Goal: Information Seeking & Learning: Learn about a topic

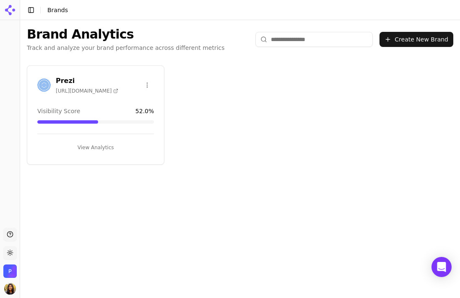
click at [77, 89] on span "[URL][DOMAIN_NAME]" at bounding box center [87, 91] width 63 height 7
click at [10, 13] on icon at bounding box center [8, 12] width 7 height 7
click at [33, 12] on button "Toggle Sidebar" at bounding box center [31, 10] width 12 height 12
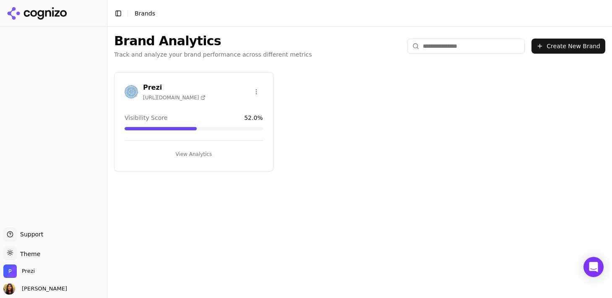
click at [183, 154] on button "View Analytics" at bounding box center [194, 154] width 138 height 13
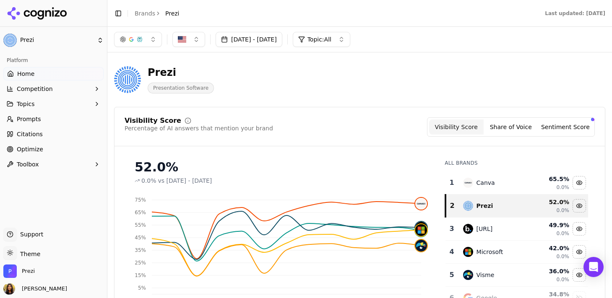
click at [331, 39] on span "Topic: All" at bounding box center [320, 39] width 24 height 8
click at [331, 92] on div "General presentations" at bounding box center [352, 85] width 113 height 13
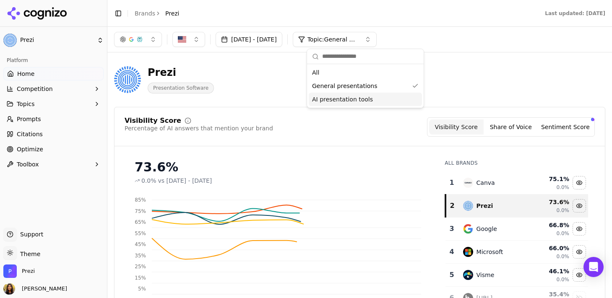
click at [362, 102] on span "AI presentation tools" at bounding box center [342, 99] width 61 height 8
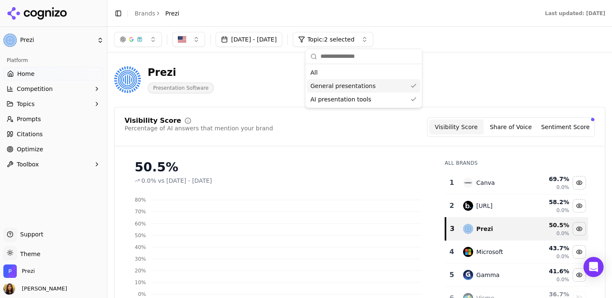
click at [365, 89] on span "General presentations" at bounding box center [342, 86] width 65 height 8
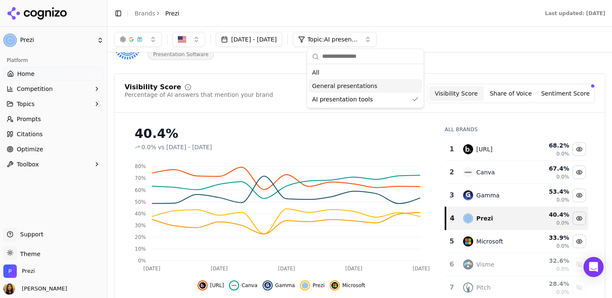
scroll to position [35, 0]
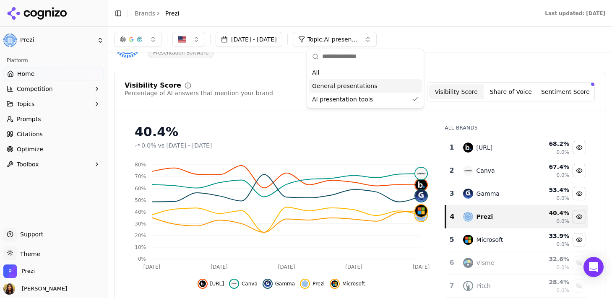
click at [271, 39] on button "[DATE] - [DATE]" at bounding box center [249, 39] width 67 height 15
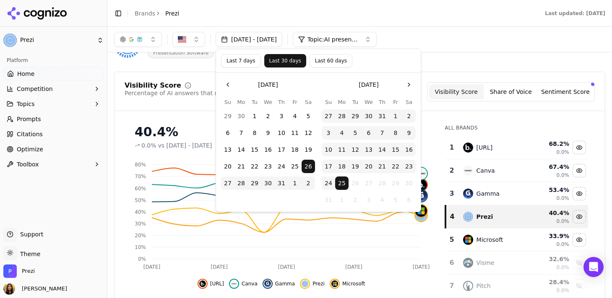
scroll to position [36, 0]
click at [240, 165] on button "21" at bounding box center [241, 166] width 13 height 13
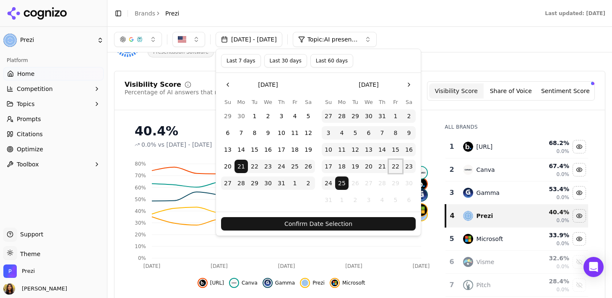
click at [396, 165] on button "22" at bounding box center [395, 166] width 13 height 13
click at [358, 223] on button "Confirm Date Selection" at bounding box center [318, 223] width 195 height 13
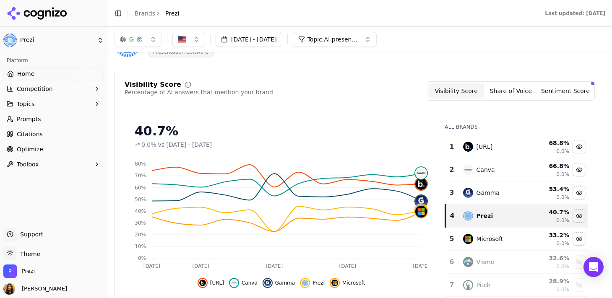
click at [282, 42] on button "[DATE] - [DATE]" at bounding box center [249, 39] width 67 height 15
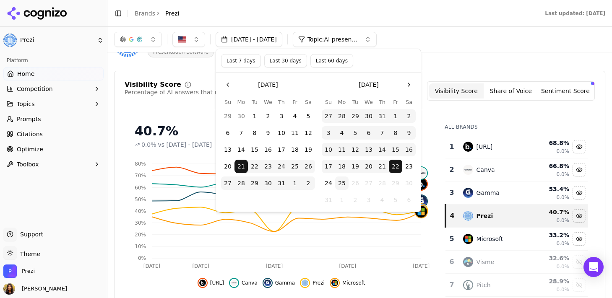
click at [345, 41] on span "Topic: AI presentation tools" at bounding box center [333, 39] width 50 height 8
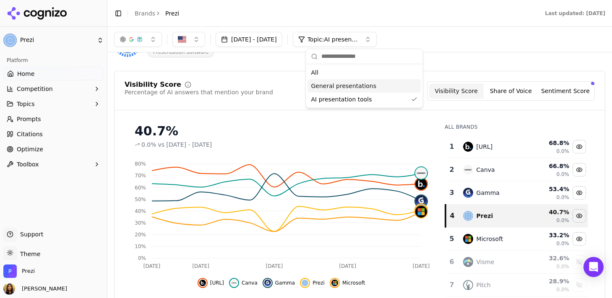
click at [353, 86] on span "General presentations" at bounding box center [343, 86] width 65 height 8
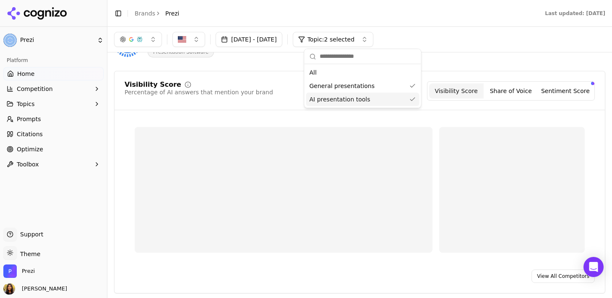
click at [412, 102] on div "AI presentation tools" at bounding box center [362, 99] width 113 height 13
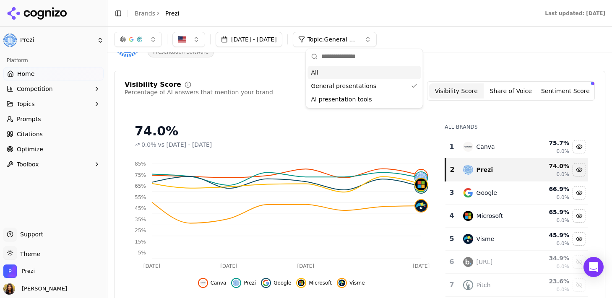
click at [340, 74] on div "All" at bounding box center [364, 72] width 113 height 13
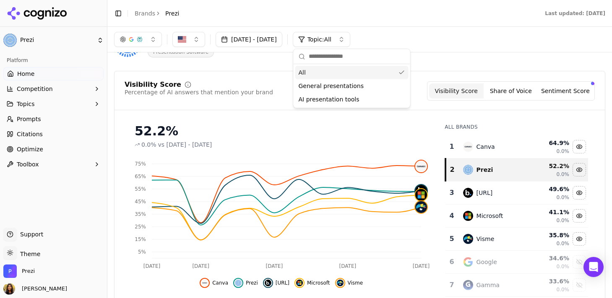
click at [396, 72] on div "All" at bounding box center [351, 72] width 113 height 13
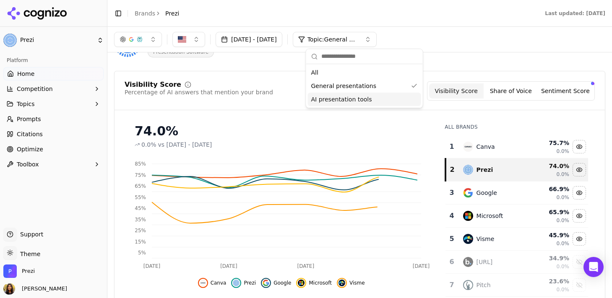
click at [387, 101] on div "AI presentation tools" at bounding box center [364, 99] width 113 height 13
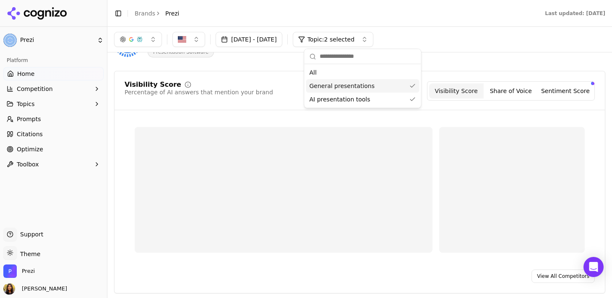
click at [405, 88] on div "General presentations" at bounding box center [362, 85] width 113 height 13
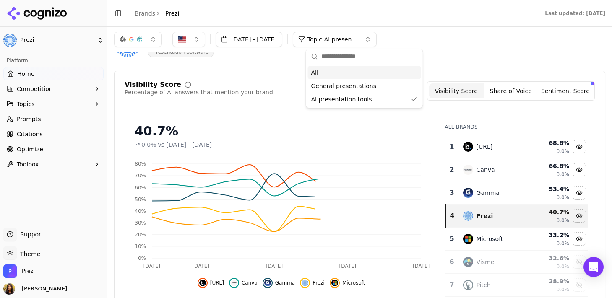
click at [234, 43] on button "[DATE] - [DATE]" at bounding box center [249, 39] width 67 height 15
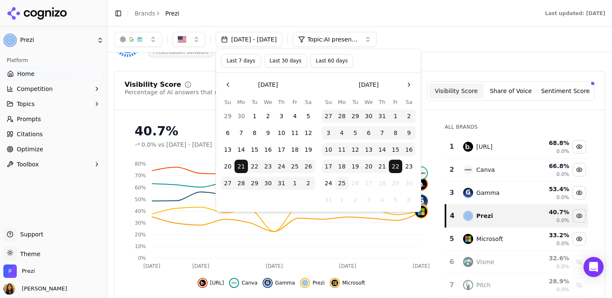
click at [238, 145] on button "14" at bounding box center [241, 149] width 13 height 13
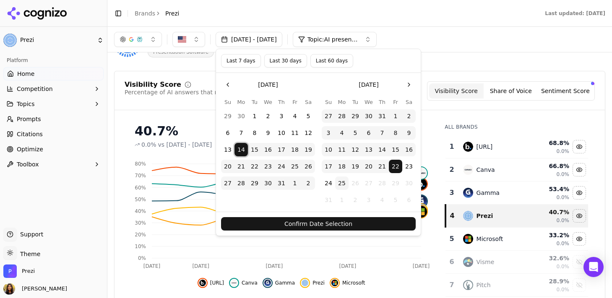
click at [297, 167] on button "25" at bounding box center [294, 166] width 13 height 13
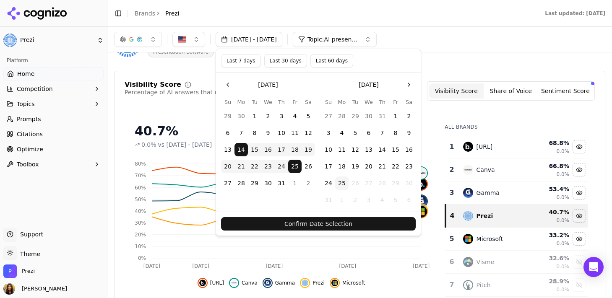
click at [396, 168] on button "22" at bounding box center [395, 166] width 13 height 13
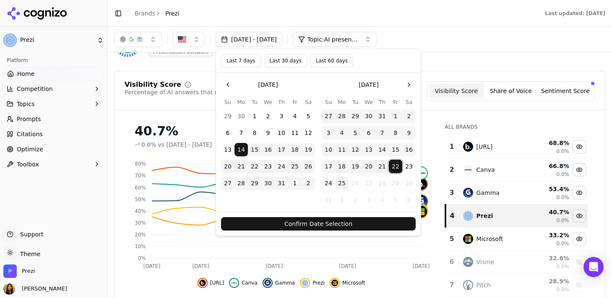
click at [244, 167] on button "21" at bounding box center [241, 166] width 13 height 13
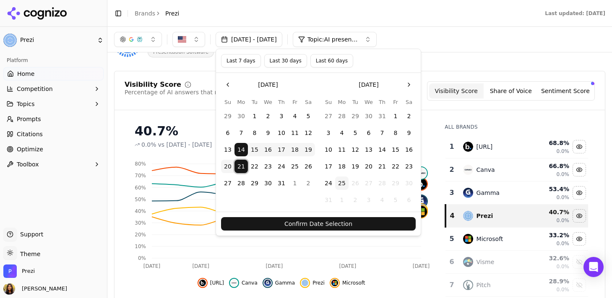
click at [391, 167] on button "22" at bounding box center [395, 166] width 13 height 13
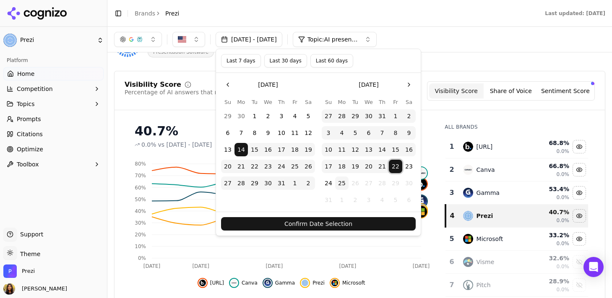
click at [236, 162] on button "21" at bounding box center [241, 166] width 13 height 13
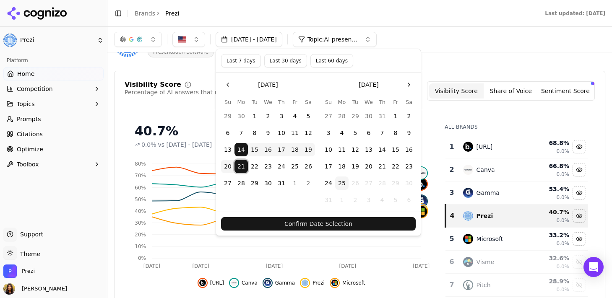
click at [241, 170] on button "21" at bounding box center [241, 166] width 13 height 13
click at [395, 169] on button "22" at bounding box center [395, 166] width 13 height 13
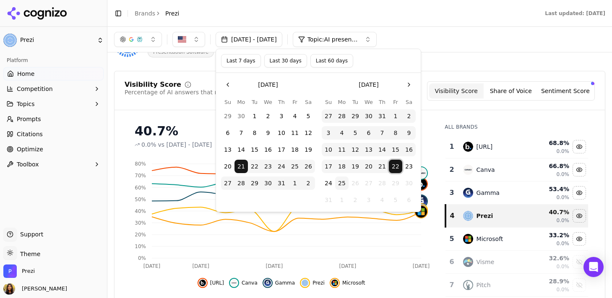
click at [439, 41] on div "[DATE] - [DATE] Topic: AI presentation tools" at bounding box center [359, 39] width 491 height 15
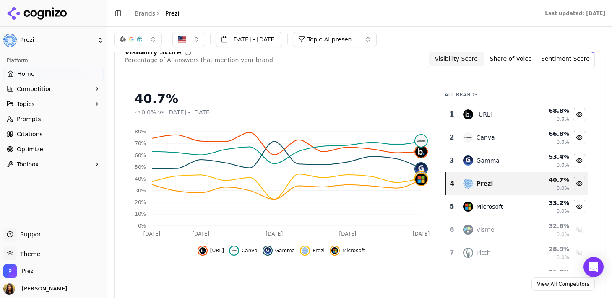
scroll to position [54, 0]
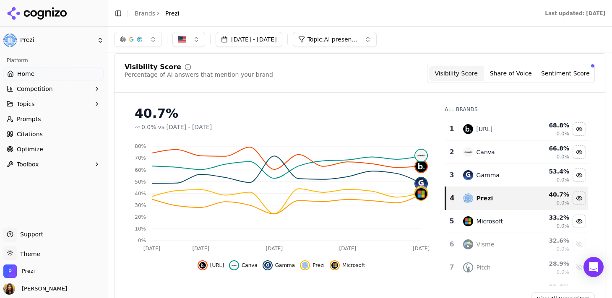
click at [460, 80] on button "Share of Voice" at bounding box center [511, 73] width 55 height 15
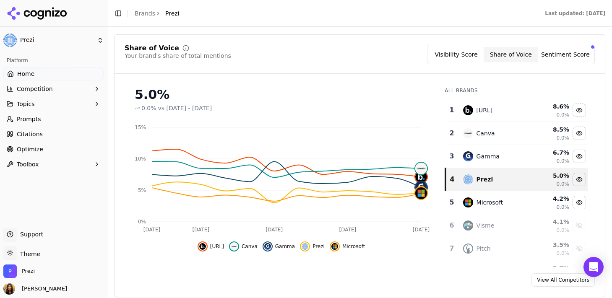
scroll to position [83, 0]
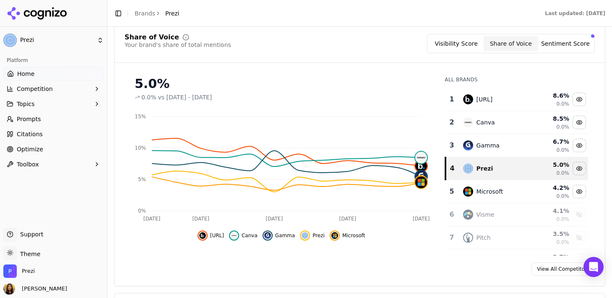
click at [460, 46] on button "Sentiment Score" at bounding box center [565, 43] width 55 height 15
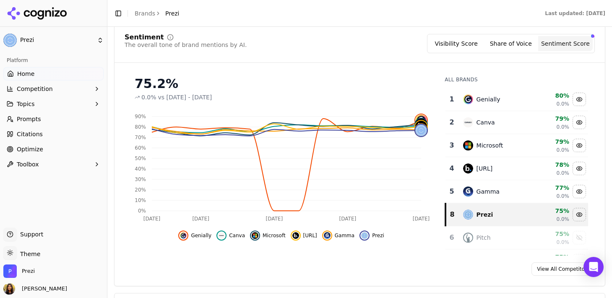
click at [460, 44] on button "Share of Voice" at bounding box center [511, 43] width 55 height 15
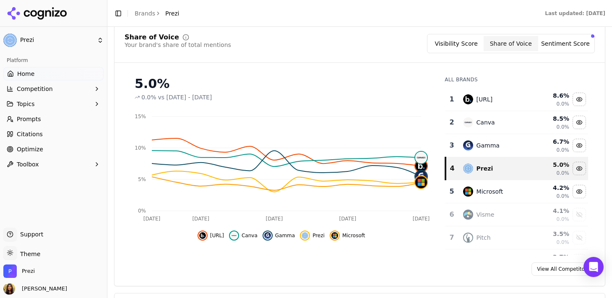
click at [460, 40] on button "Sentiment Score" at bounding box center [565, 43] width 55 height 15
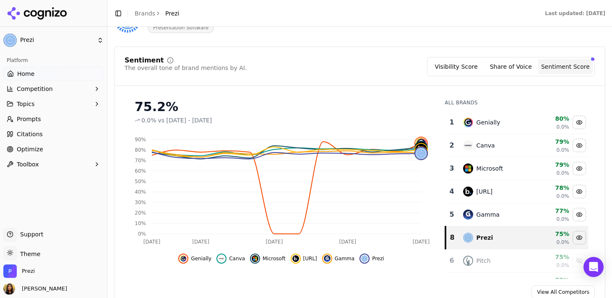
scroll to position [62, 0]
